Goal: Find specific page/section: Find specific page/section

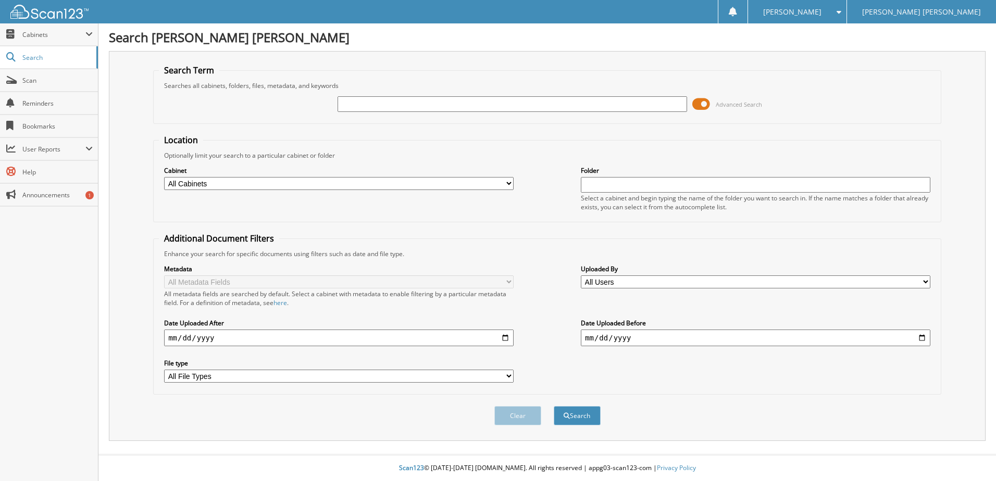
click at [484, 183] on select "All Cabinets CAR DEALS CASHIER CREDIT CARDS ON FILE FACTORY PAYABLES FINANCIALS…" at bounding box center [339, 183] width 350 height 13
select select "11325"
click at [164, 177] on select "All Cabinets CAR DEALS CASHIER CREDIT CARDS ON FILE FACTORY PAYABLES FINANCIALS…" at bounding box center [339, 183] width 350 height 13
click at [353, 105] on input "text" at bounding box center [513, 104] width 350 height 16
type input "REA21584"
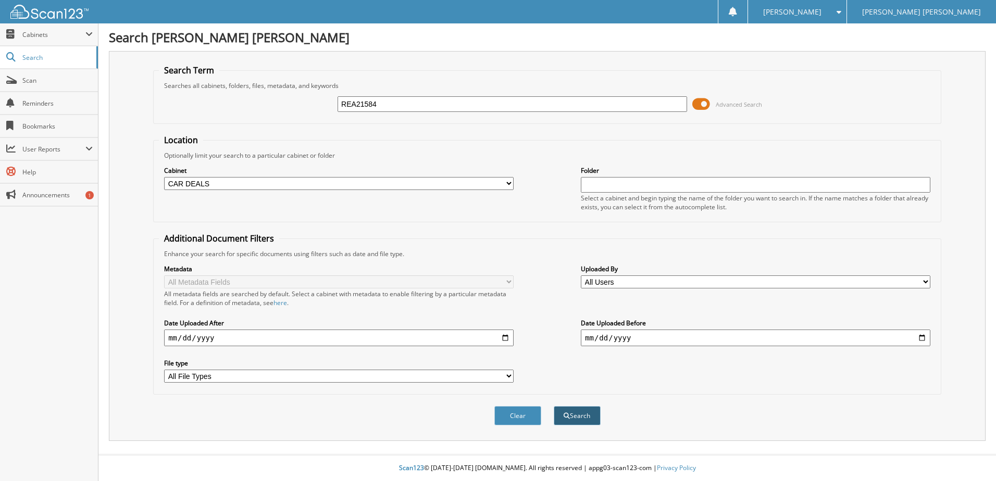
click at [590, 413] on button "Search" at bounding box center [577, 415] width 47 height 19
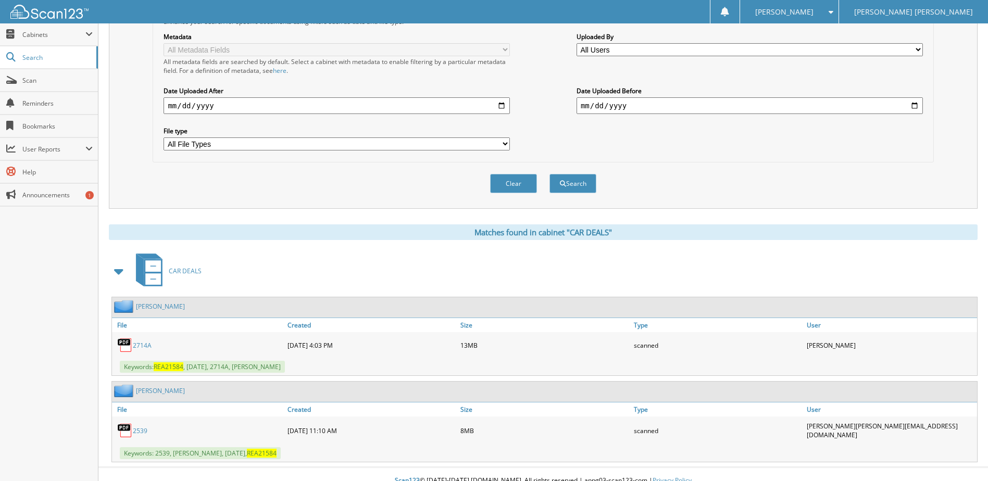
scroll to position [243, 0]
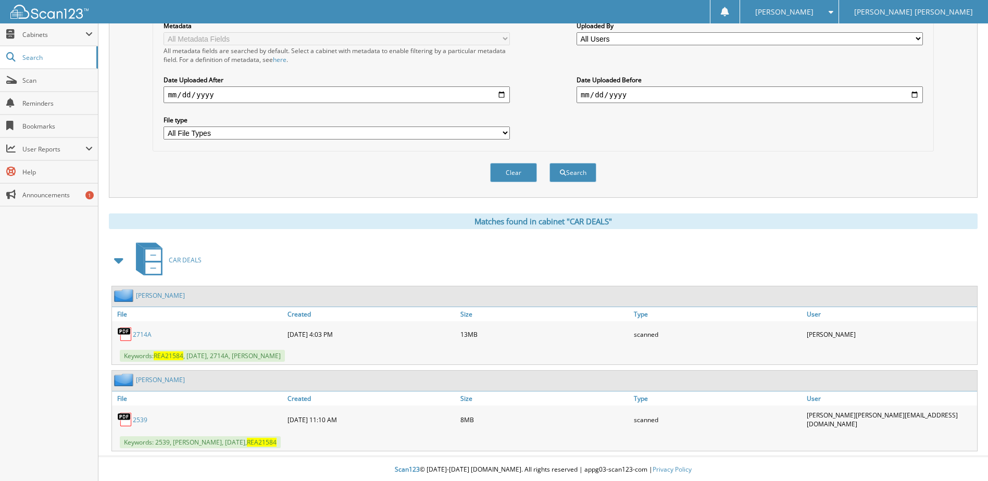
click at [136, 334] on link "2714A" at bounding box center [142, 334] width 19 height 9
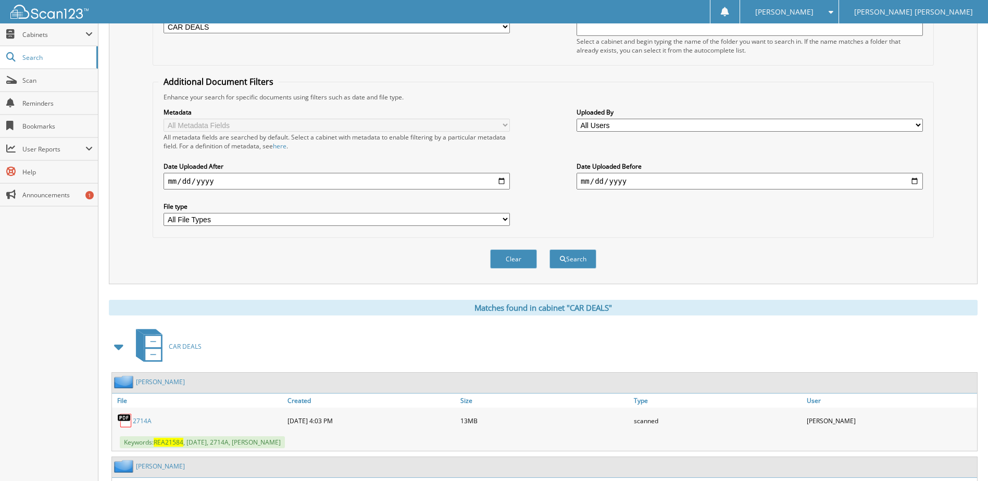
scroll to position [0, 0]
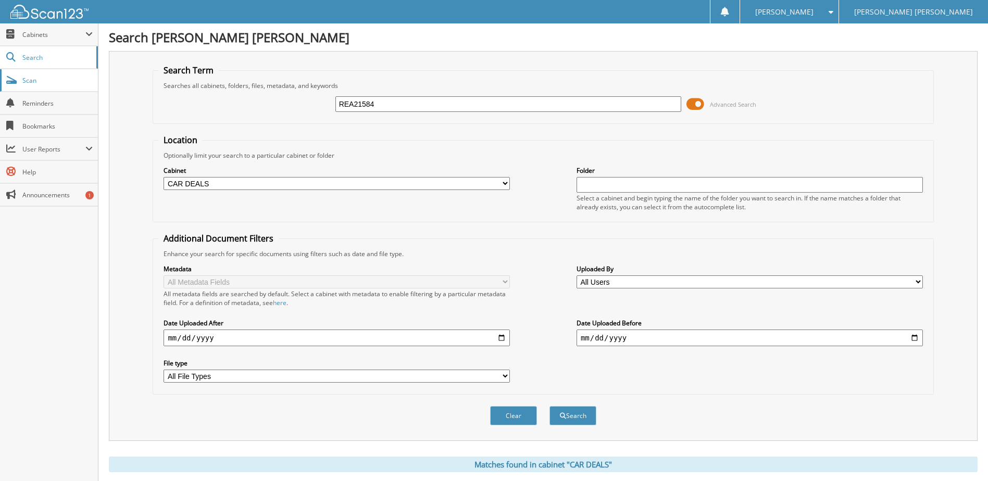
click at [43, 85] on link "Scan" at bounding box center [49, 80] width 98 height 22
